Goal: Task Accomplishment & Management: Manage account settings

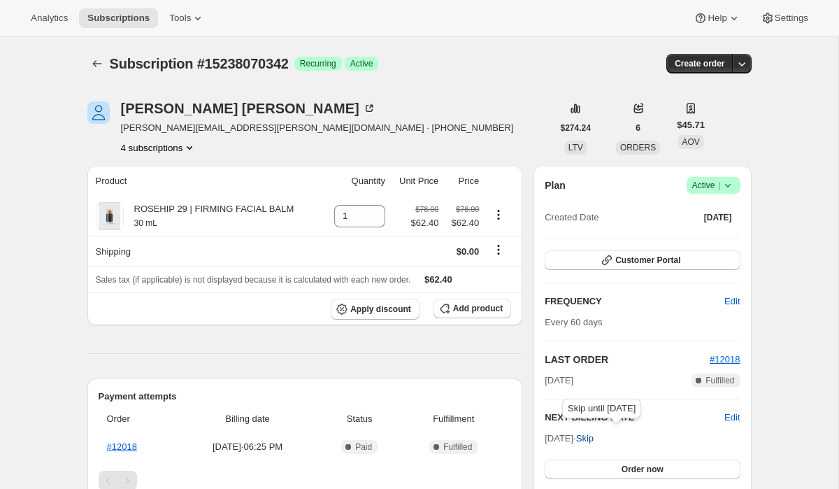
click at [593, 439] on span "Skip" at bounding box center [584, 438] width 17 height 14
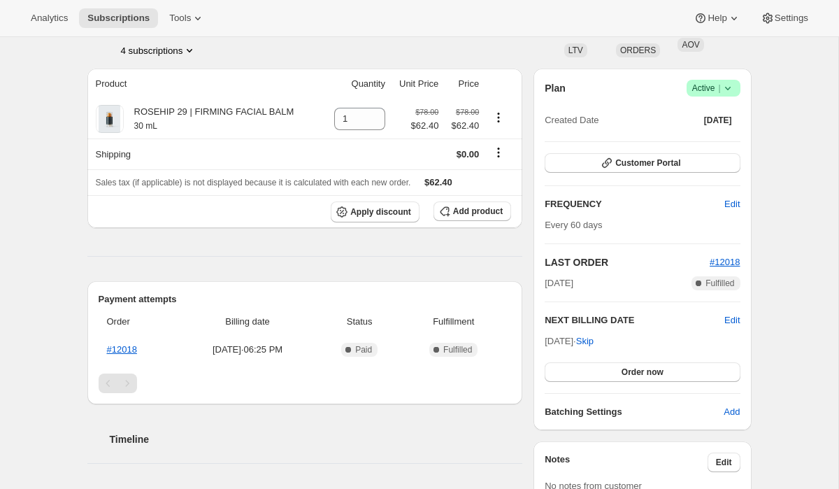
scroll to position [164, 0]
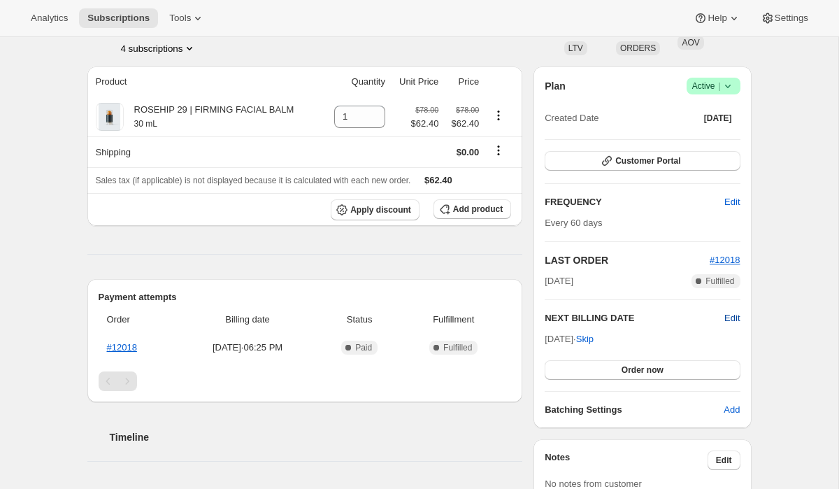
click at [737, 316] on span "Edit" at bounding box center [731, 318] width 15 height 14
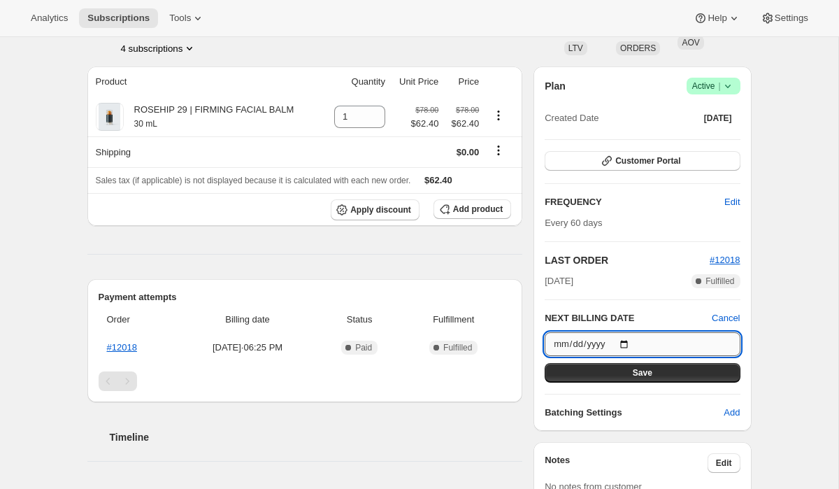
click at [628, 344] on input "[DATE]" at bounding box center [641, 344] width 195 height 24
type input "[DATE]"
click at [628, 371] on button "Save" at bounding box center [641, 373] width 195 height 20
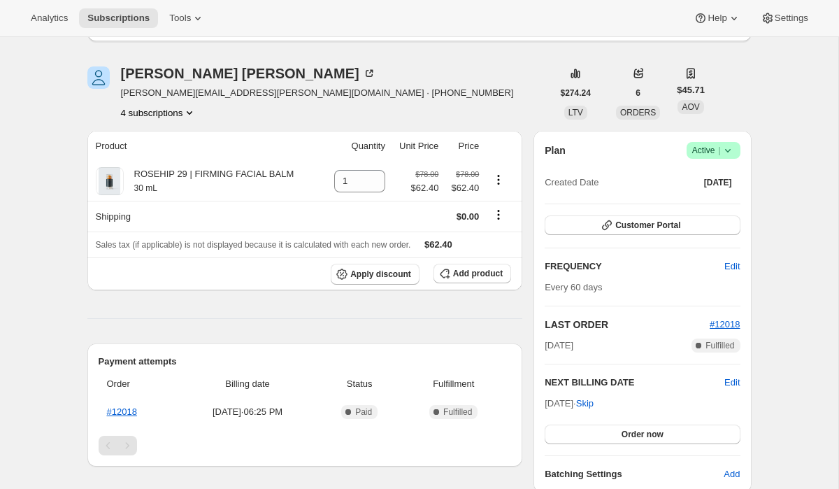
click at [178, 110] on button "4 subscriptions" at bounding box center [159, 113] width 76 height 14
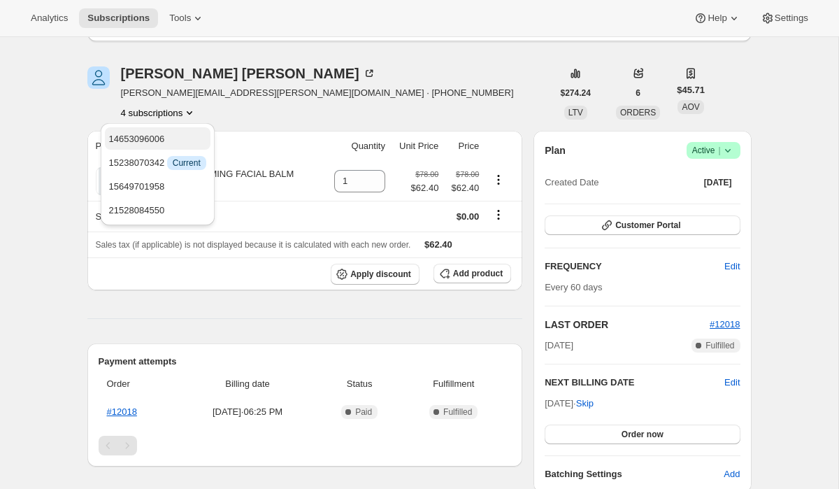
click at [175, 141] on span "14653096006" at bounding box center [157, 139] width 97 height 14
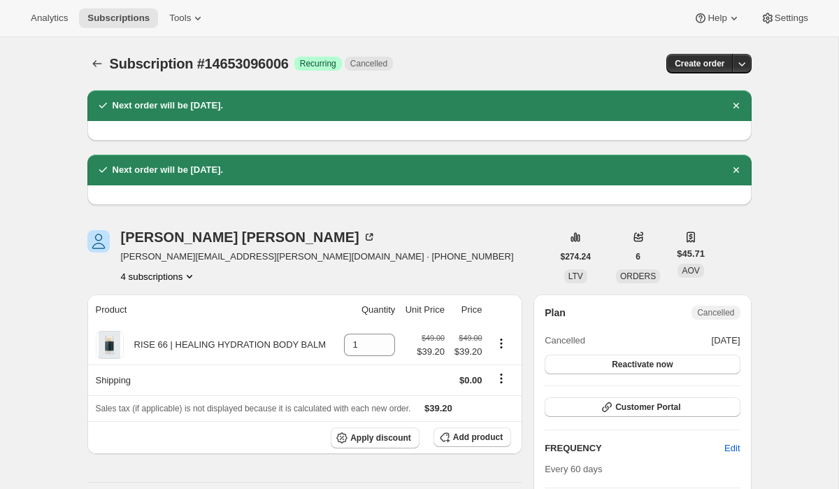
click at [171, 277] on button "4 subscriptions" at bounding box center [159, 276] width 76 height 14
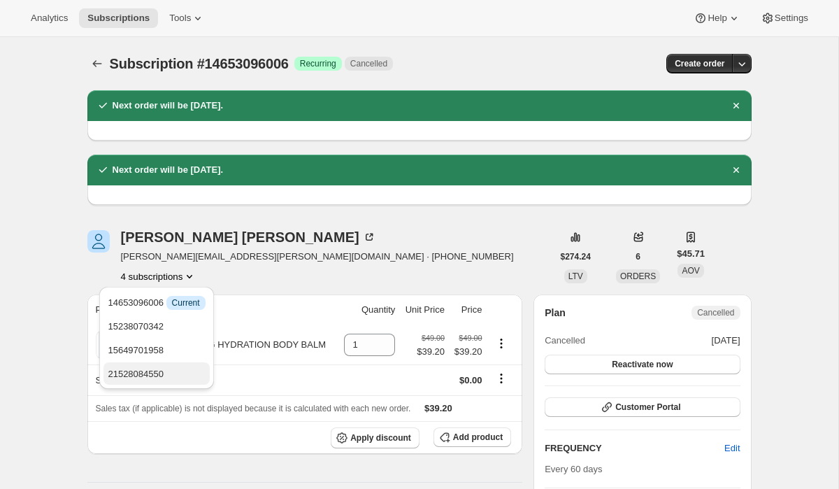
click at [171, 373] on span "21528084550" at bounding box center [156, 374] width 97 height 14
